Goal: Transaction & Acquisition: Purchase product/service

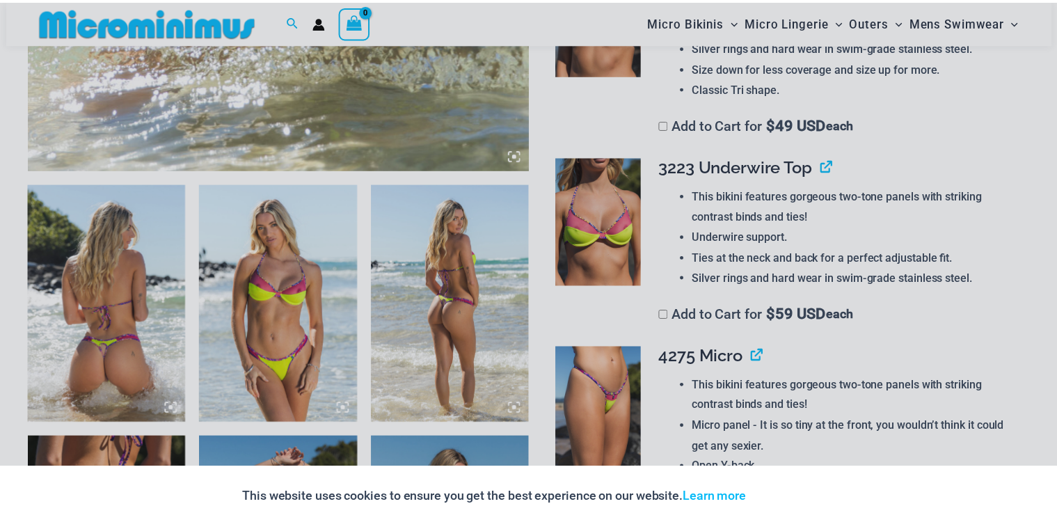
scroll to position [728, 0]
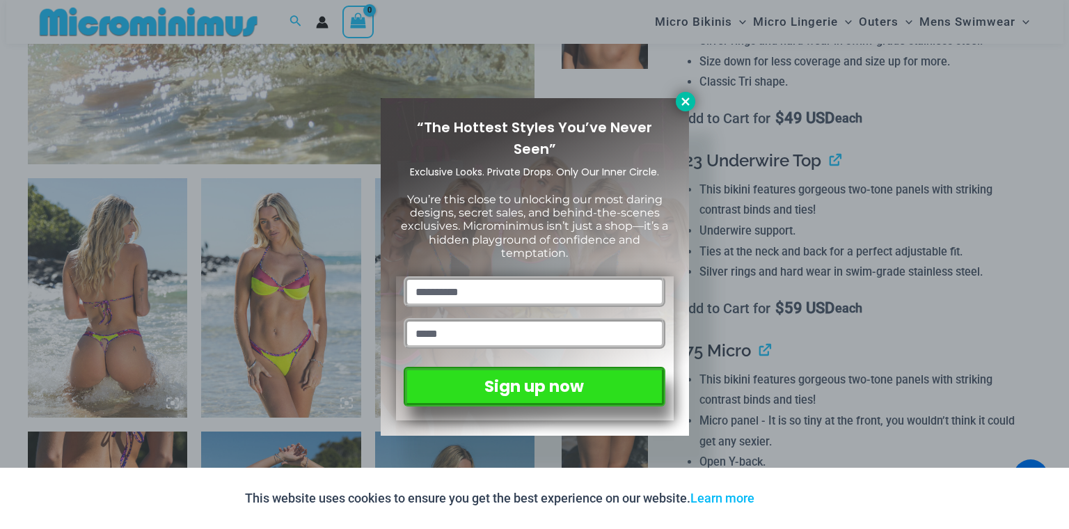
click at [688, 102] on icon at bounding box center [685, 101] width 13 height 13
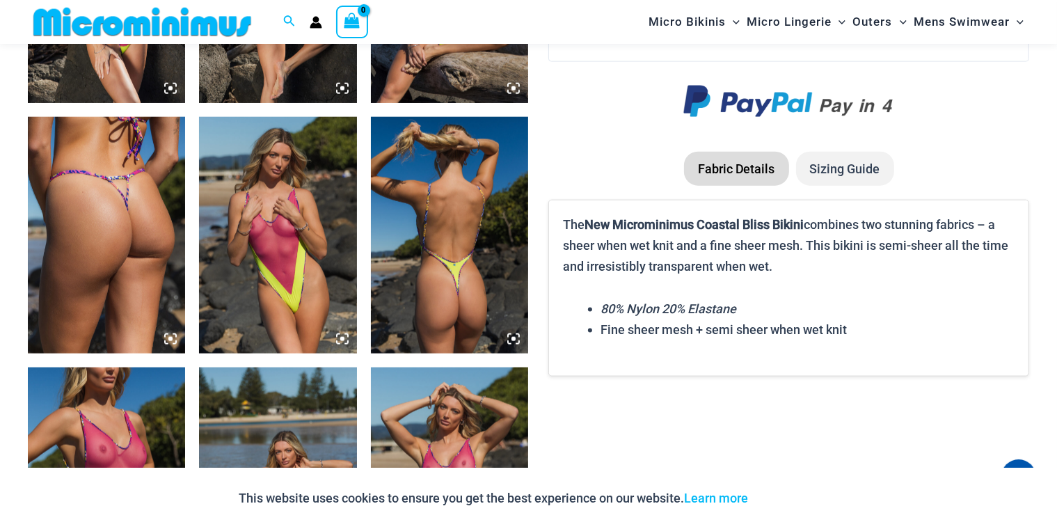
scroll to position [1776, 0]
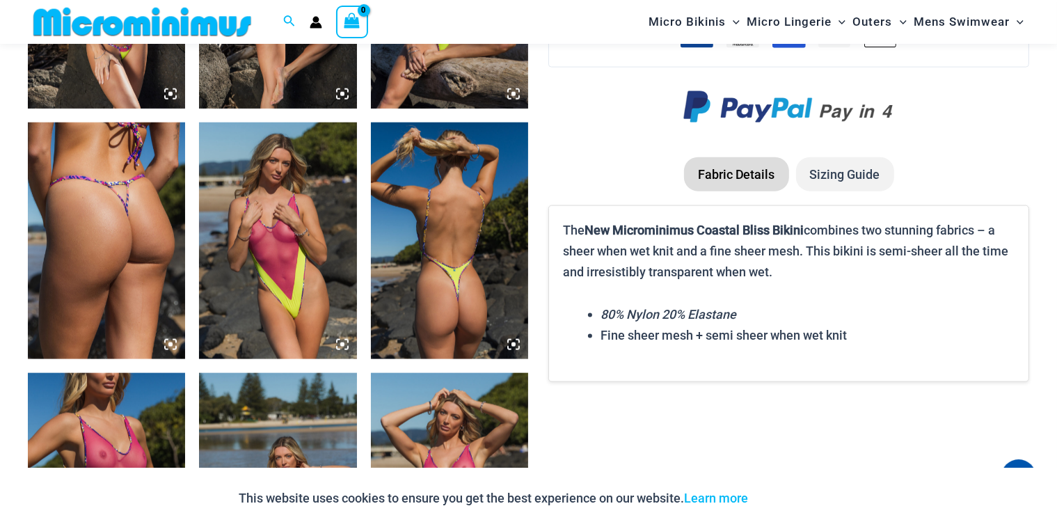
click at [451, 248] on img at bounding box center [449, 240] width 157 height 237
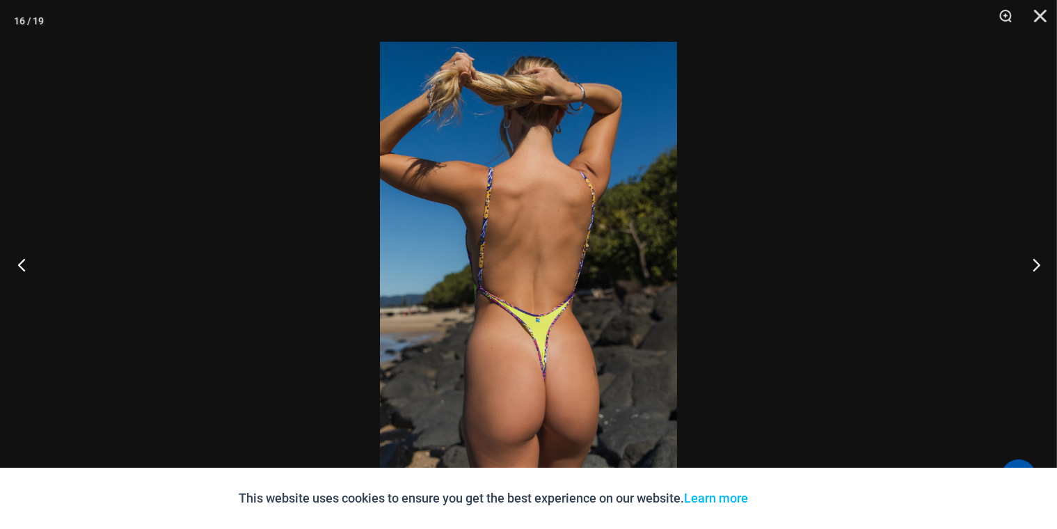
click at [30, 264] on button "Previous" at bounding box center [26, 265] width 52 height 70
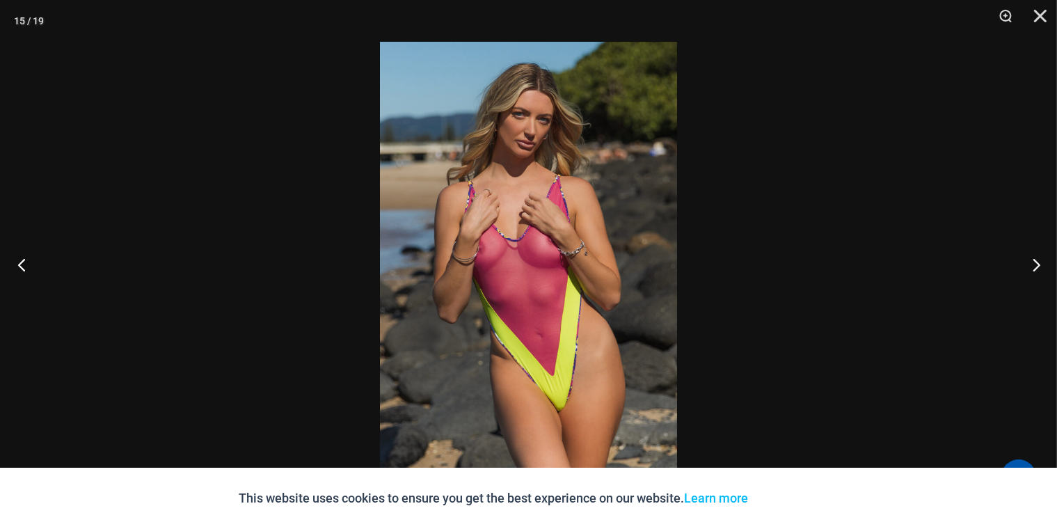
click at [17, 282] on button "Previous" at bounding box center [26, 265] width 52 height 70
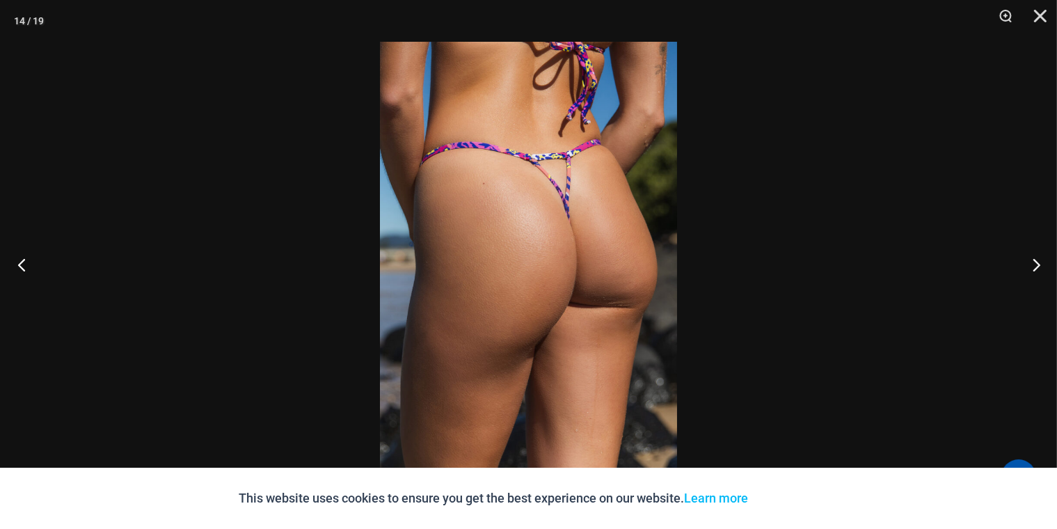
click at [8, 283] on button "Previous" at bounding box center [26, 265] width 52 height 70
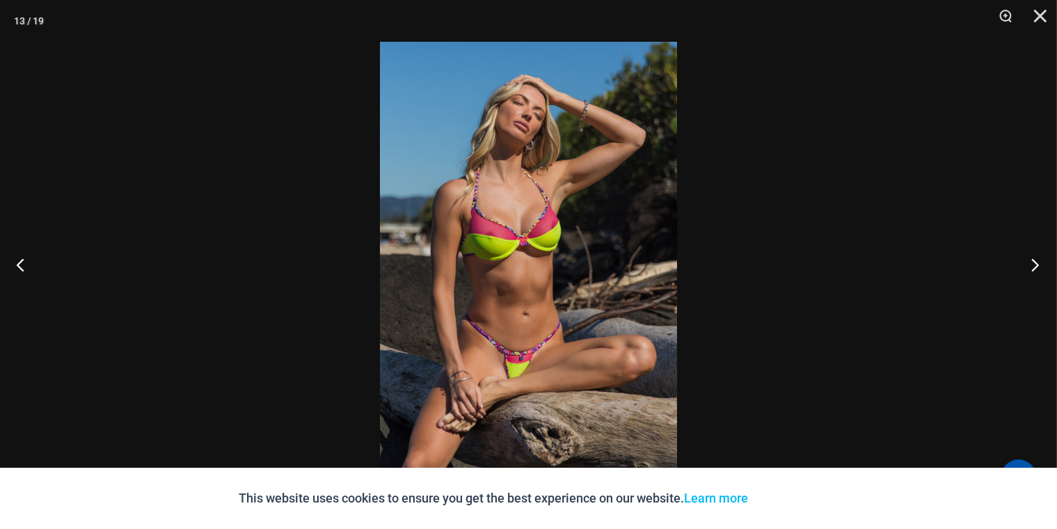
click at [1045, 260] on button "Next" at bounding box center [1031, 265] width 52 height 70
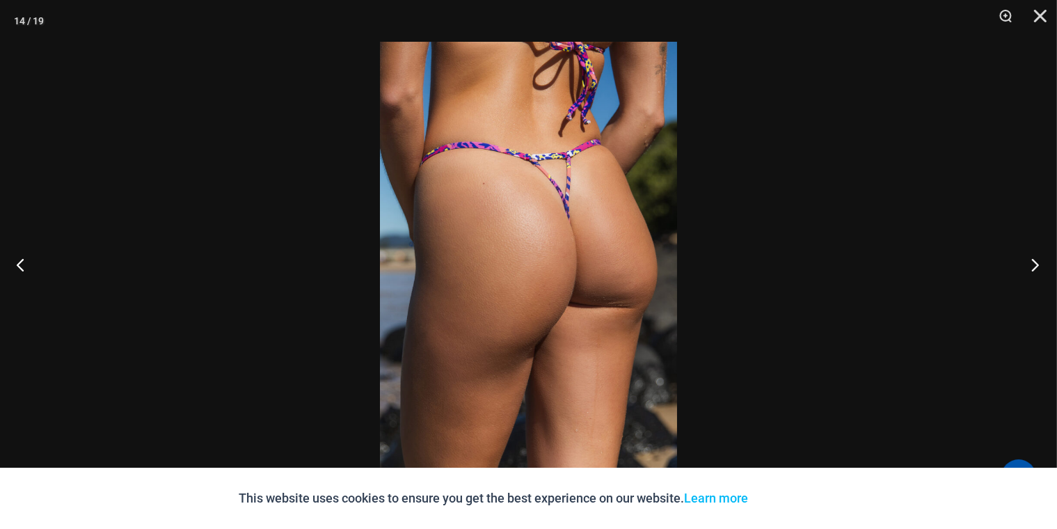
click at [1028, 264] on button "Next" at bounding box center [1031, 265] width 52 height 70
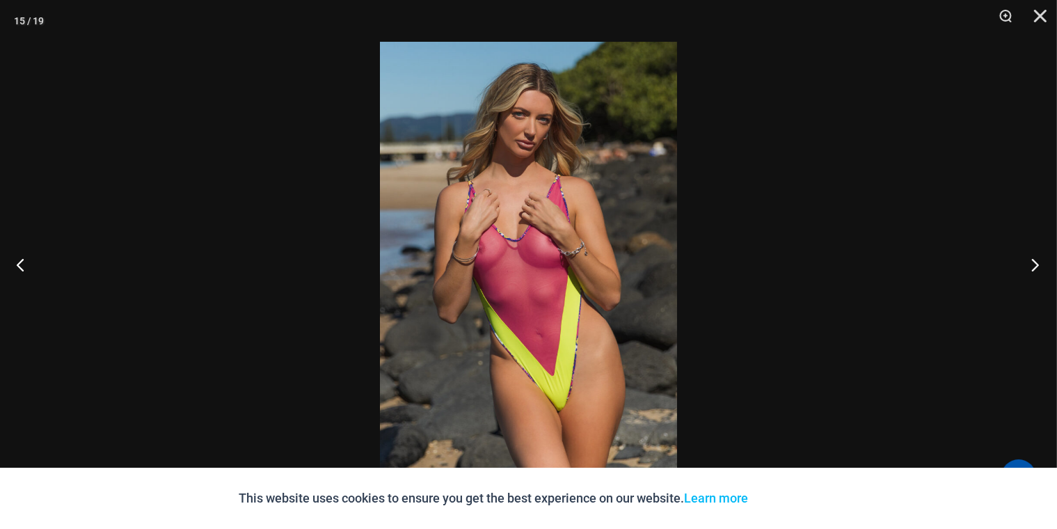
click at [1028, 267] on button "Next" at bounding box center [1031, 265] width 52 height 70
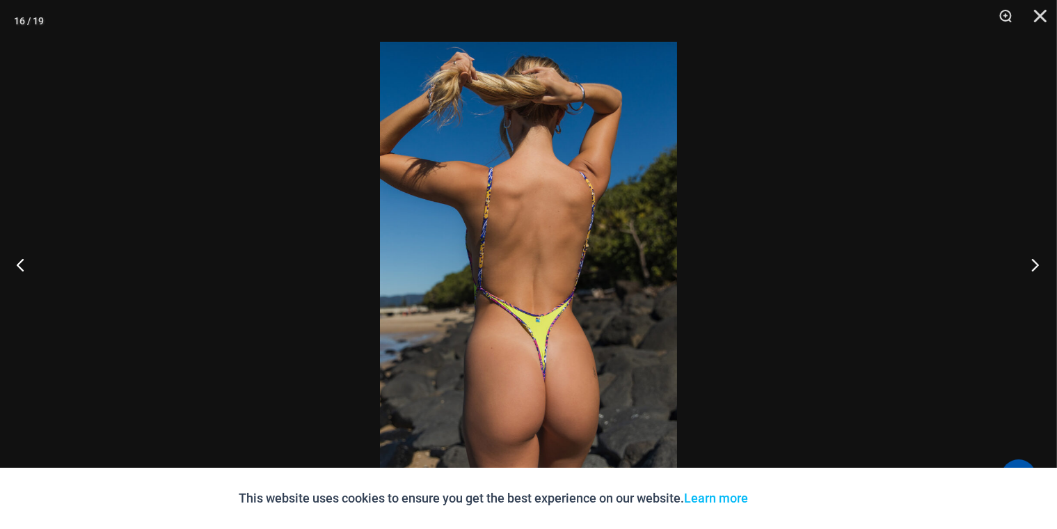
click at [1041, 263] on button "Next" at bounding box center [1031, 265] width 52 height 70
